Goal: Book appointment/travel/reservation

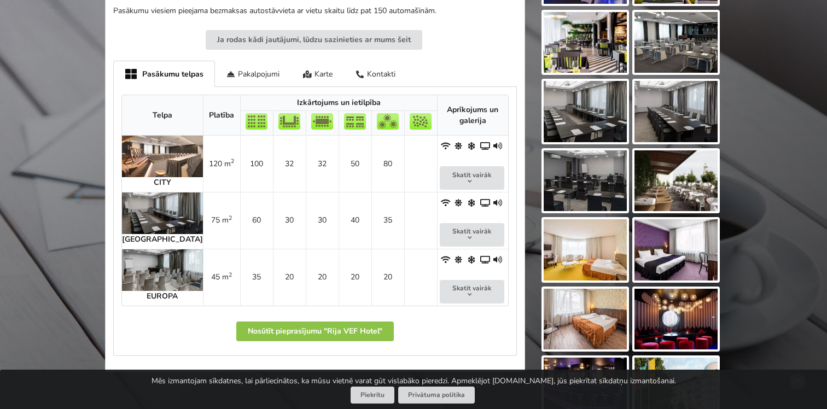
scroll to position [480, 0]
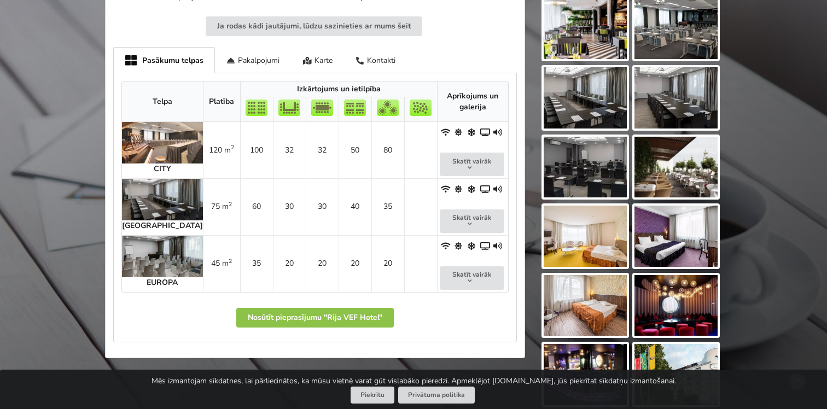
click at [164, 202] on img at bounding box center [162, 200] width 81 height 42
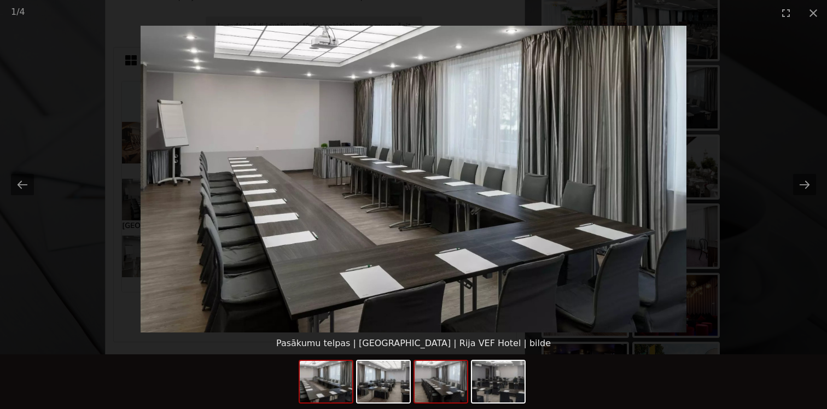
click at [420, 377] on img at bounding box center [441, 382] width 53 height 42
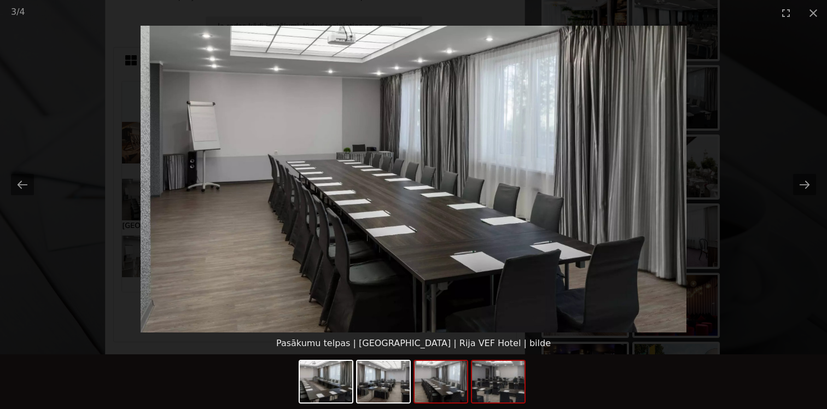
click at [481, 379] on img at bounding box center [498, 382] width 53 height 42
click at [691, 226] on picture at bounding box center [413, 179] width 827 height 307
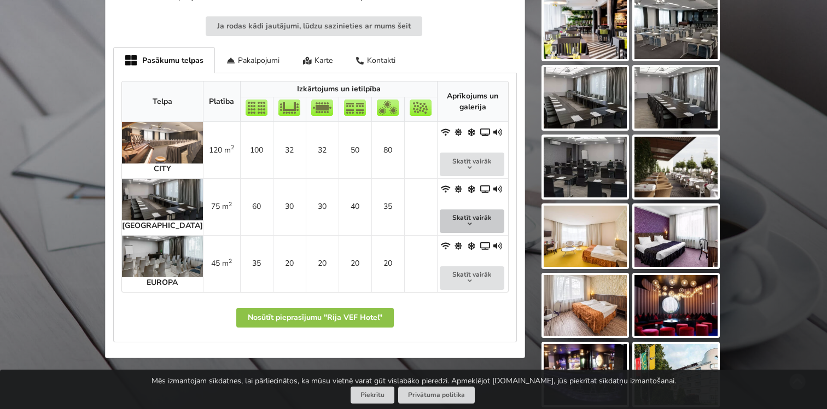
click at [472, 210] on button "Skatīt vairāk" at bounding box center [472, 222] width 65 height 24
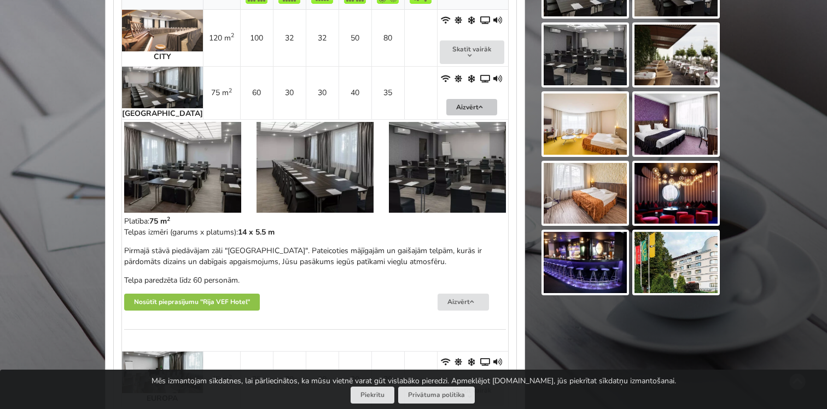
scroll to position [609, 0]
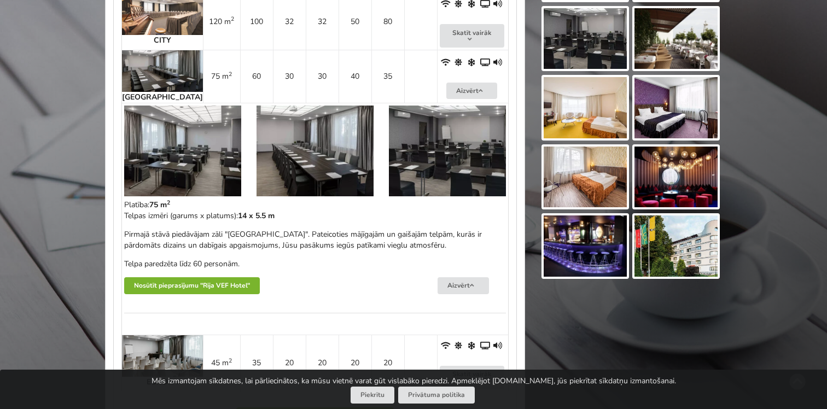
click at [224, 282] on button "Nosūtīt pieprasījumu "Rija VEF Hotel"" at bounding box center [192, 285] width 136 height 17
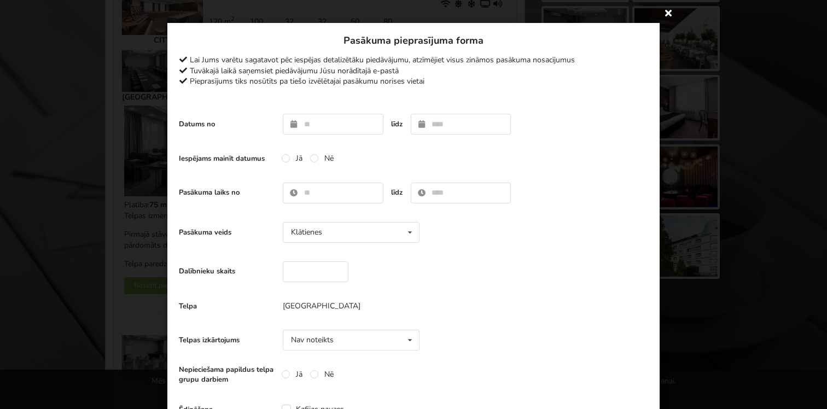
click at [668, 16] on icon at bounding box center [669, 13] width 18 height 18
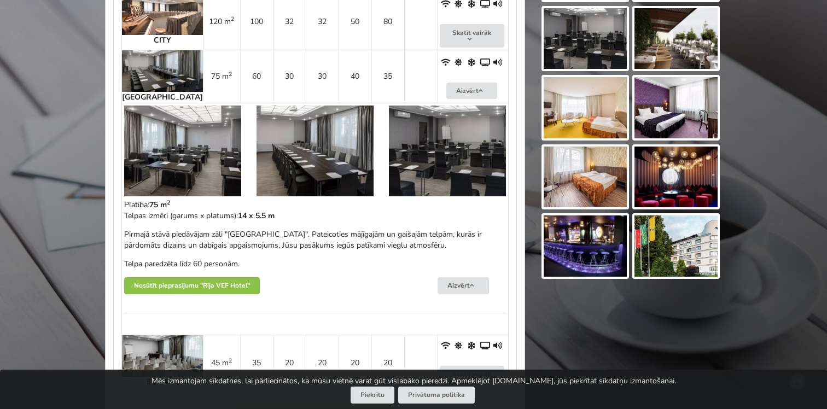
drag, startPoint x: 468, startPoint y: 118, endPoint x: 689, endPoint y: 1, distance: 250.6
click at [468, 118] on img at bounding box center [447, 151] width 117 height 91
